Goal: Transaction & Acquisition: Obtain resource

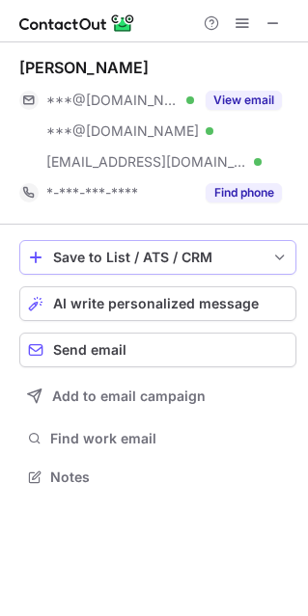
scroll to position [463, 308]
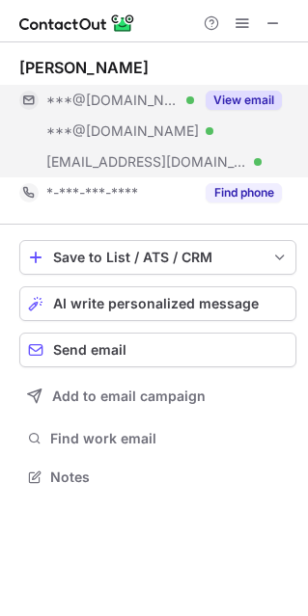
click at [237, 101] on button "View email" at bounding box center [243, 100] width 76 height 19
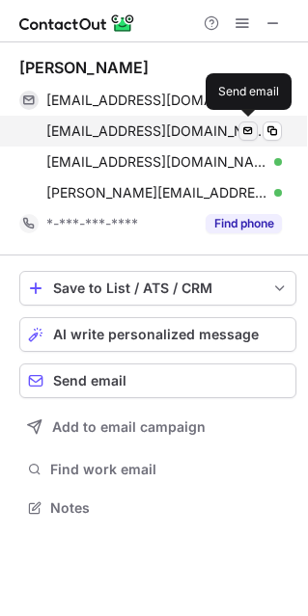
click at [251, 124] on span at bounding box center [247, 130] width 15 height 15
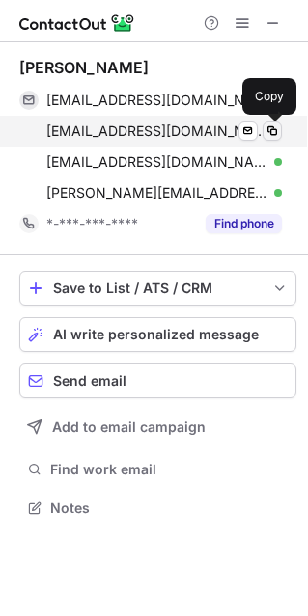
click at [273, 129] on span at bounding box center [271, 130] width 15 height 15
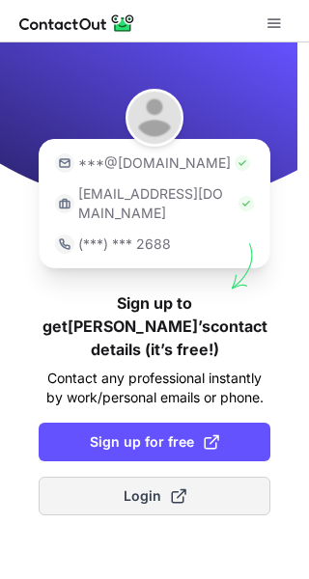
click at [173, 488] on span at bounding box center [178, 495] width 15 height 15
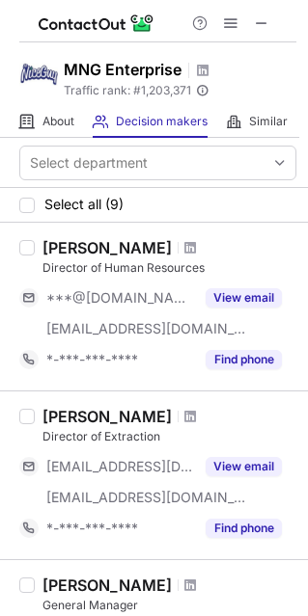
click at [98, 248] on div "Conrad Gunderson" at bounding box center [106, 247] width 129 height 19
click at [100, 248] on div "Conrad Gunderson" at bounding box center [106, 247] width 129 height 19
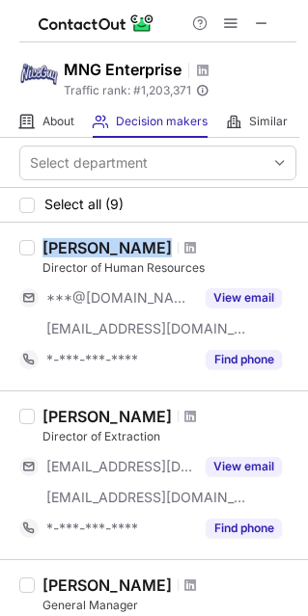
click at [100, 248] on div "Conrad Gunderson" at bounding box center [106, 247] width 129 height 19
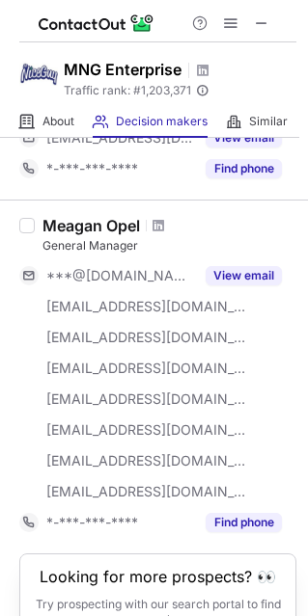
scroll to position [1191, 0]
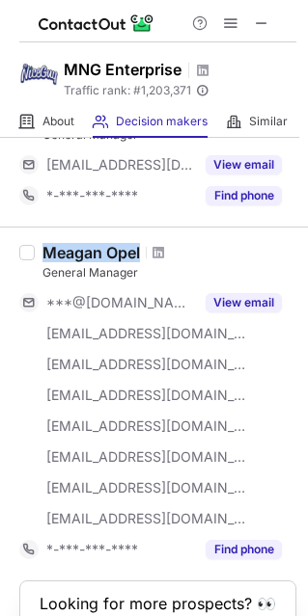
copy div "Meagan Opel"
drag, startPoint x: 142, startPoint y: 246, endPoint x: 41, endPoint y: 245, distance: 100.3
click at [42, 245] on div "Meagan Opel" at bounding box center [169, 252] width 254 height 19
click at [160, 246] on span at bounding box center [158, 252] width 12 height 15
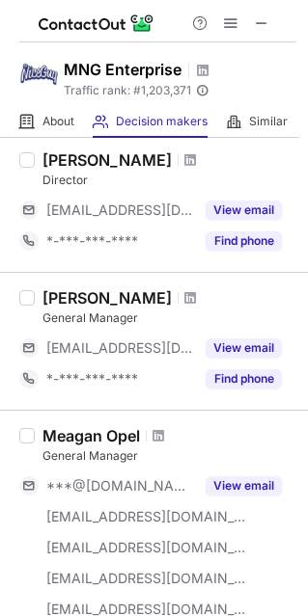
scroll to position [977, 0]
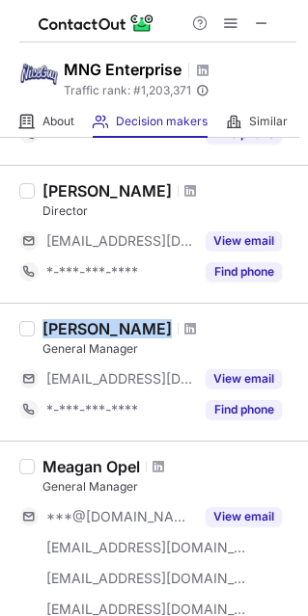
copy div "Calvin Truong"
drag, startPoint x: 147, startPoint y: 313, endPoint x: 43, endPoint y: 322, distance: 103.7
click at [43, 322] on div "Calvin Truong General Manager ***@mrniceguyretail.com View email *-***-***-****…" at bounding box center [154, 372] width 308 height 138
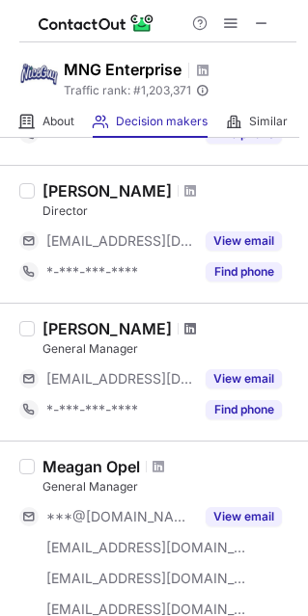
click at [184, 325] on span at bounding box center [190, 328] width 12 height 15
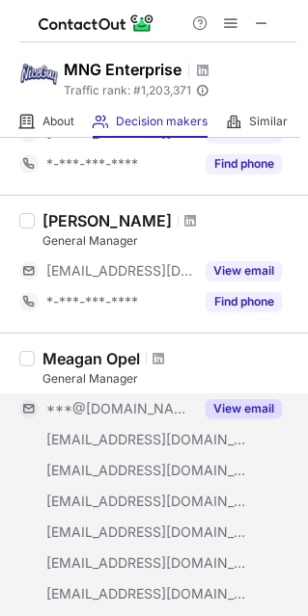
scroll to position [1084, 0]
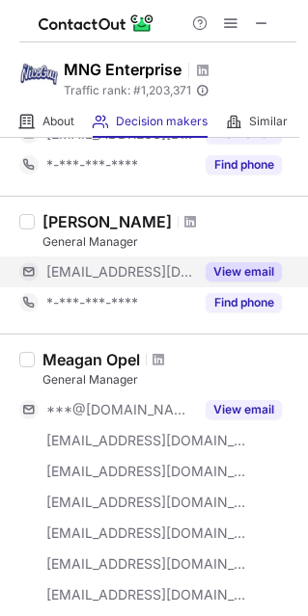
click at [233, 267] on button "View email" at bounding box center [243, 271] width 76 height 19
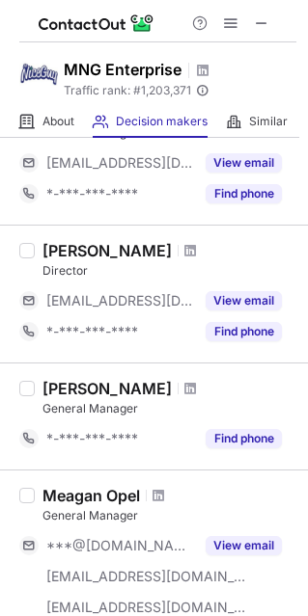
scroll to position [870, 0]
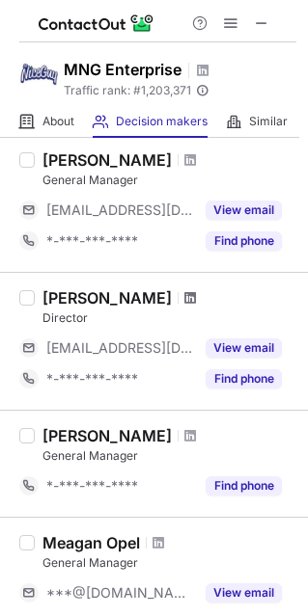
click at [184, 292] on span at bounding box center [190, 297] width 12 height 15
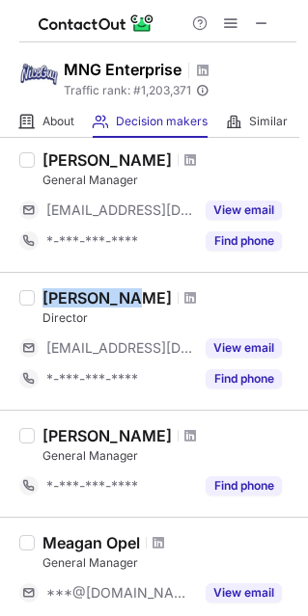
copy div "Pono Riley"
drag, startPoint x: 124, startPoint y: 282, endPoint x: 33, endPoint y: 286, distance: 91.7
click at [33, 286] on div "Pono Riley Director ***@mrniceguyretail.com View email *-***-***-**** Find phone" at bounding box center [154, 341] width 308 height 138
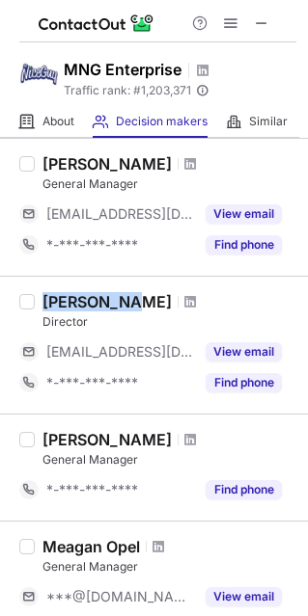
copy div "Darrin Rensman"
drag, startPoint x: 160, startPoint y: 150, endPoint x: 40, endPoint y: 157, distance: 120.8
click at [40, 157] on div "Darrin Rensman General Manager ***@mrniceguyretail.com View email *-***-***-***…" at bounding box center [165, 207] width 261 height 106
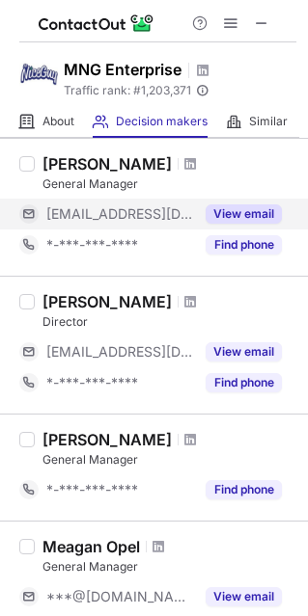
click at [120, 211] on span "***@mrniceguyretail.com" at bounding box center [120, 213] width 148 height 17
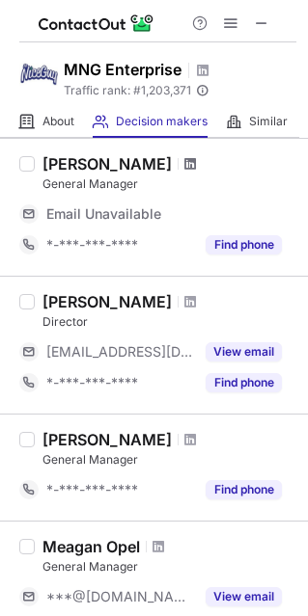
click at [184, 164] on span at bounding box center [190, 163] width 12 height 15
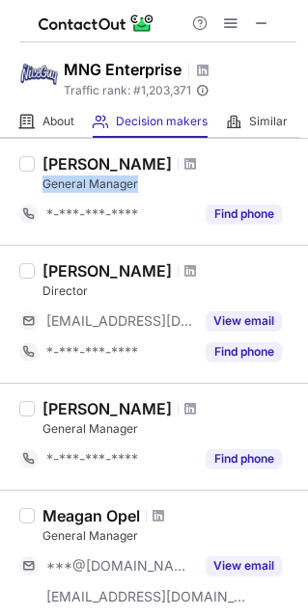
copy div "General Manager"
drag, startPoint x: 146, startPoint y: 182, endPoint x: 36, endPoint y: 177, distance: 110.1
click at [36, 177] on div "Darrin Rensman General Manager *-***-***-**** Find phone" at bounding box center [165, 191] width 261 height 75
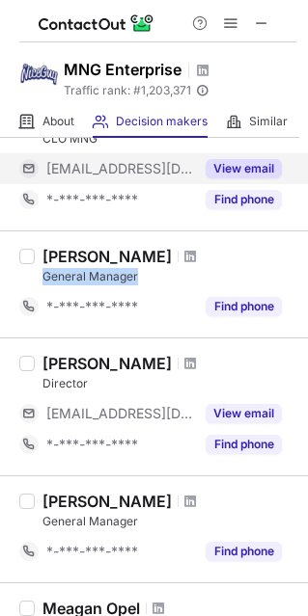
scroll to position [652, 0]
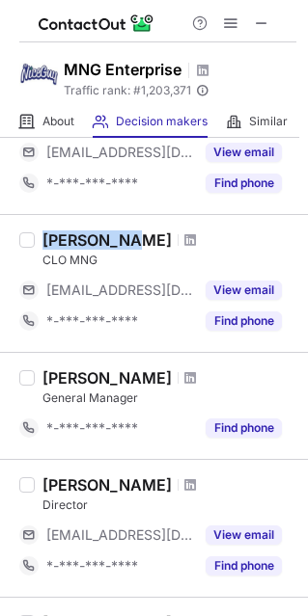
copy div "Chris Glew"
drag, startPoint x: 124, startPoint y: 230, endPoint x: 44, endPoint y: 242, distance: 81.0
click at [44, 242] on div "Chris Glew" at bounding box center [169, 240] width 254 height 19
click at [177, 237] on div at bounding box center [190, 240] width 26 height 12
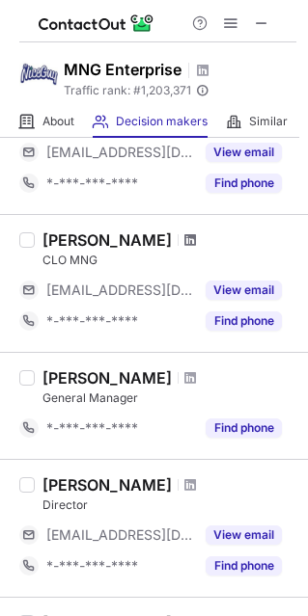
click at [184, 234] on span at bounding box center [190, 239] width 12 height 15
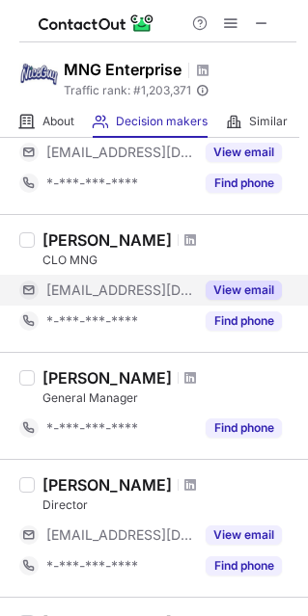
click at [105, 289] on span "***@mrniceguyretail.com" at bounding box center [120, 290] width 148 height 17
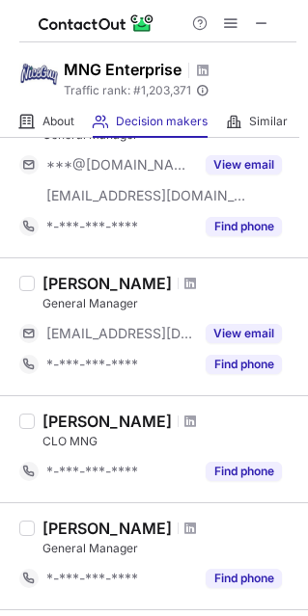
scroll to position [438, 0]
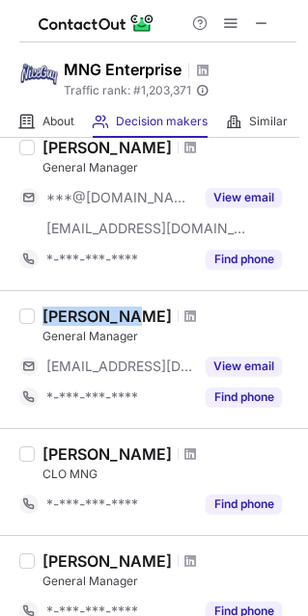
copy div "Josh Logan"
drag, startPoint x: 135, startPoint y: 301, endPoint x: 44, endPoint y: 315, distance: 91.8
click at [44, 315] on div "Josh Logan General Manager ***@mrniceguyretail.com View email *-***-***-**** Fi…" at bounding box center [154, 359] width 308 height 138
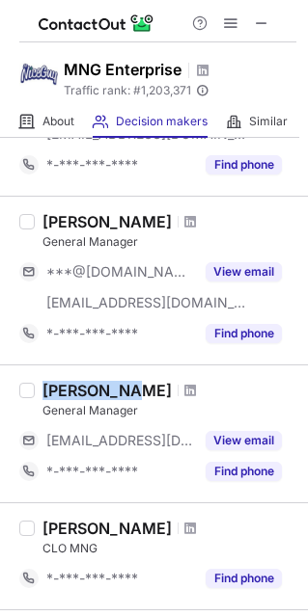
scroll to position [330, 0]
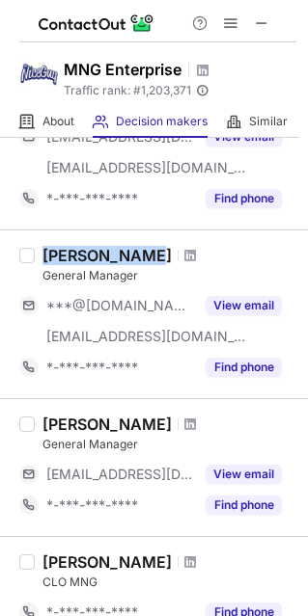
drag, startPoint x: 144, startPoint y: 237, endPoint x: 44, endPoint y: 248, distance: 99.9
click at [44, 248] on div "Cassi Jimeno General Manager ***@gmail.com ***@mrniceguyretail.com View email *…" at bounding box center [154, 314] width 308 height 169
copy div "Cassi Jimeno"
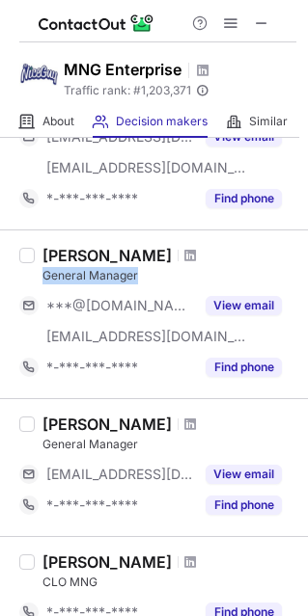
copy div "General Manager"
click at [39, 280] on div "Cassi Jimeno General Manager ***@gmail.com ***@mrniceguyretail.com View email *…" at bounding box center [165, 314] width 261 height 137
click at [184, 257] on span at bounding box center [190, 255] width 12 height 15
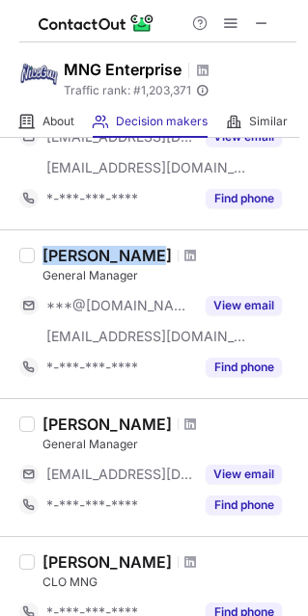
copy div "Cassi Jimeno"
drag, startPoint x: 145, startPoint y: 246, endPoint x: 37, endPoint y: 252, distance: 108.2
click at [37, 252] on div "Cassi Jimeno General Manager ***@gmail.com ***@mrniceguyretail.com View email *…" at bounding box center [165, 314] width 261 height 137
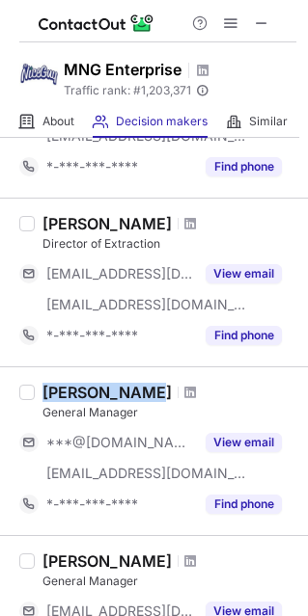
scroll to position [116, 0]
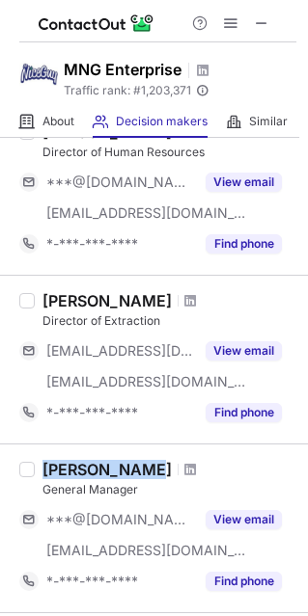
drag, startPoint x: 190, startPoint y: 296, endPoint x: 41, endPoint y: 306, distance: 149.8
click at [41, 306] on div "Patrick Gronemeyer Director of Extraction ***@erols.com ***@mrniceguyretail.com…" at bounding box center [165, 359] width 261 height 137
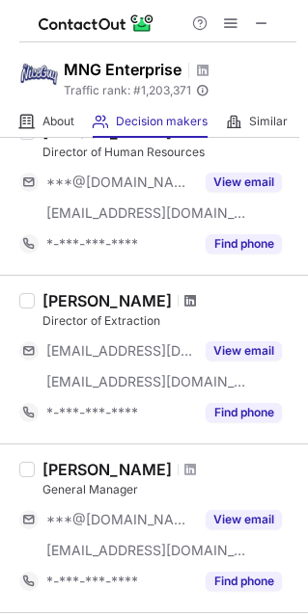
click at [196, 293] on span at bounding box center [190, 300] width 12 height 15
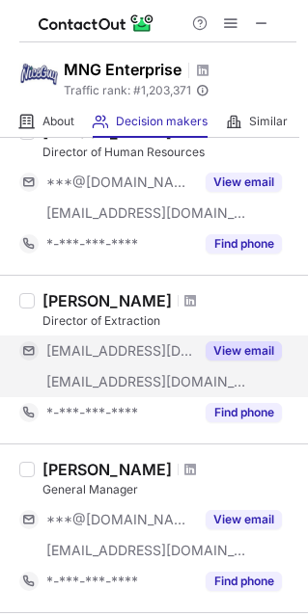
click at [238, 359] on div "View email" at bounding box center [238, 351] width 88 height 31
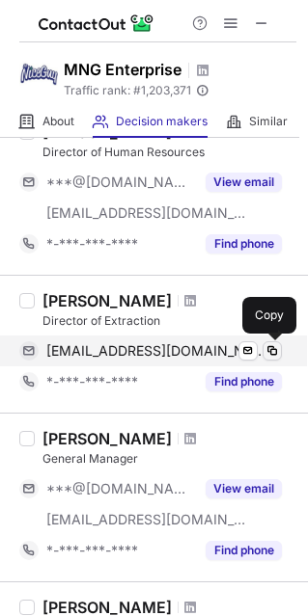
click at [277, 351] on span at bounding box center [271, 350] width 15 height 15
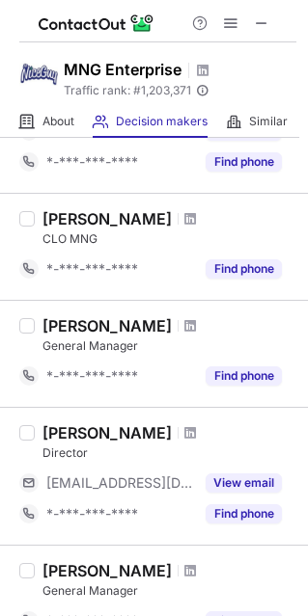
scroll to position [1175, 0]
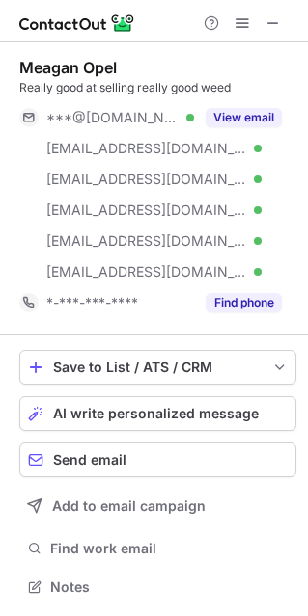
scroll to position [573, 308]
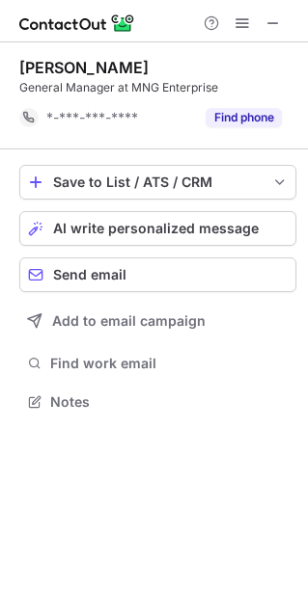
scroll to position [388, 308]
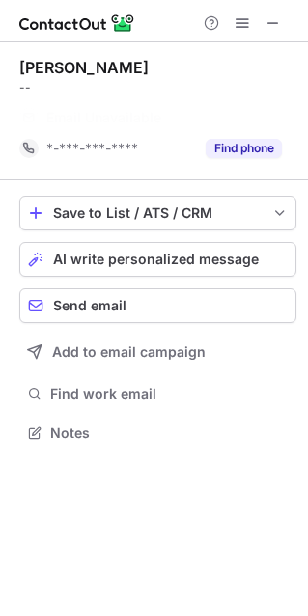
scroll to position [388, 308]
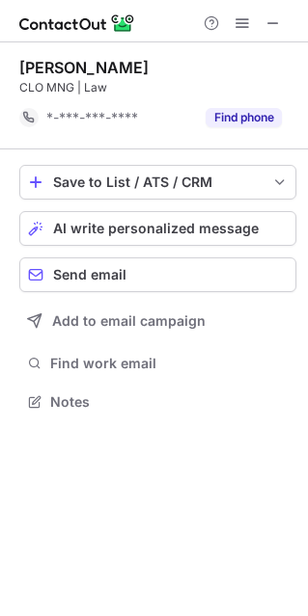
scroll to position [388, 308]
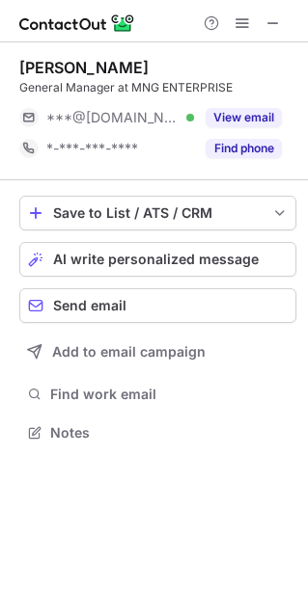
scroll to position [419, 308]
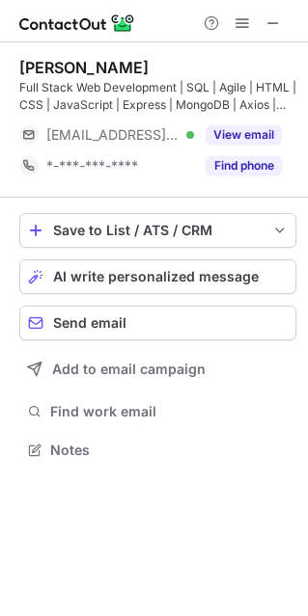
scroll to position [436, 308]
